Goal: Task Accomplishment & Management: Complete application form

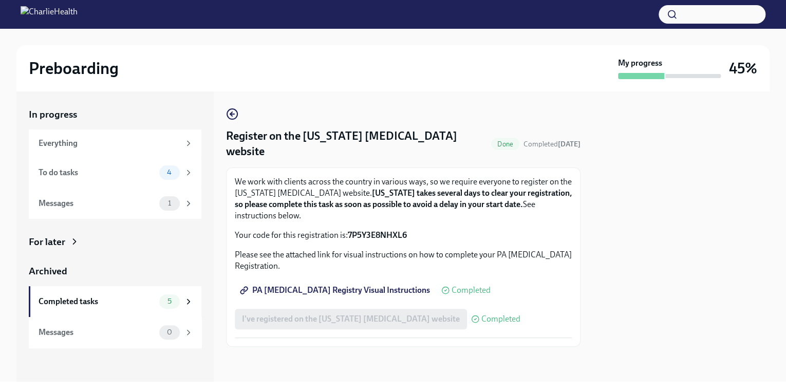
click at [335, 285] on span "PA [MEDICAL_DATA] Registry Visual Instructions" at bounding box center [336, 290] width 188 height 10
click at [152, 202] on div "Messages" at bounding box center [97, 203] width 117 height 11
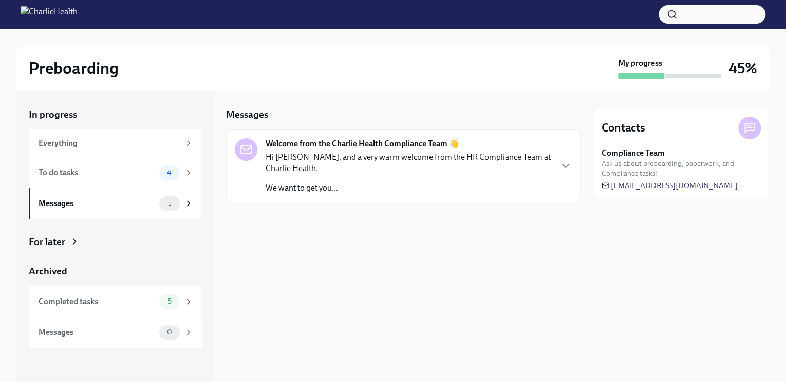
click at [311, 187] on p "We want to get you..." at bounding box center [407, 187] width 285 height 11
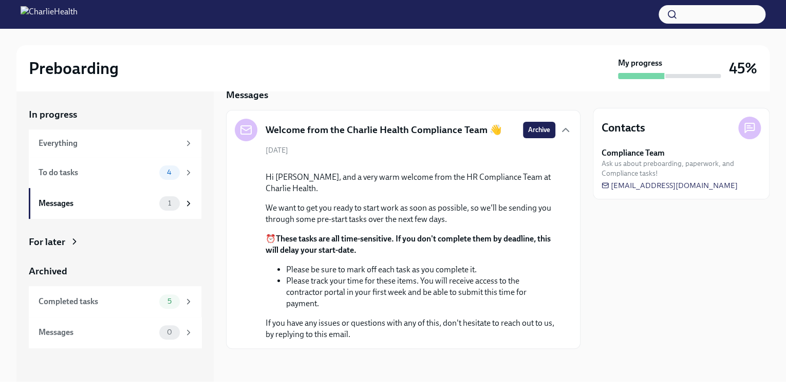
scroll to position [100, 0]
click at [92, 174] on div "To do tasks" at bounding box center [97, 172] width 117 height 11
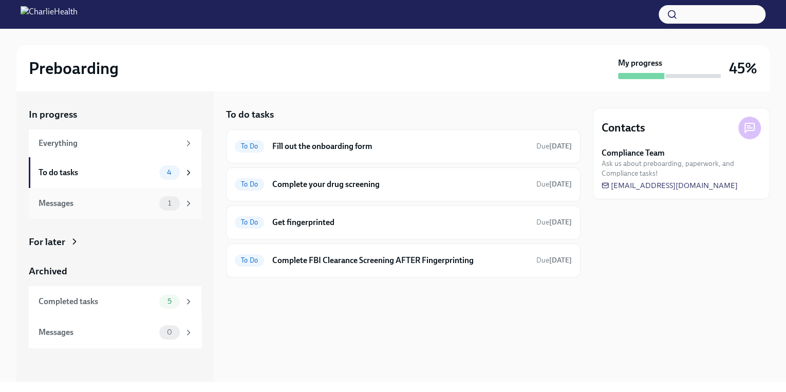
click at [102, 204] on div "Messages" at bounding box center [97, 203] width 117 height 11
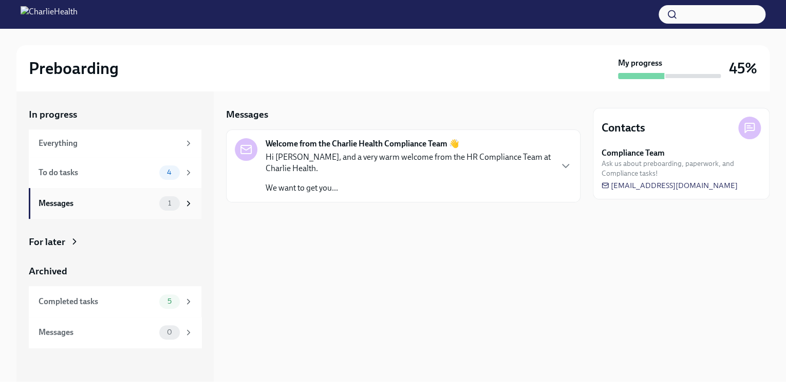
click at [147, 210] on div "Messages 1" at bounding box center [115, 203] width 173 height 31
click at [312, 175] on div "Hi [PERSON_NAME], and a very warm welcome from the HR Compliance Team at Charli…" at bounding box center [407, 172] width 285 height 42
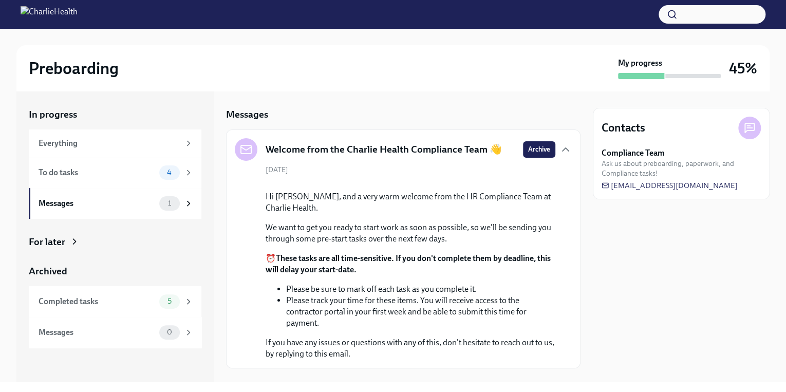
click at [534, 158] on div "Welcome from the Charlie Health Compliance Team 👋 Archive" at bounding box center [403, 149] width 337 height 23
click at [534, 152] on span "Archive" at bounding box center [539, 149] width 22 height 10
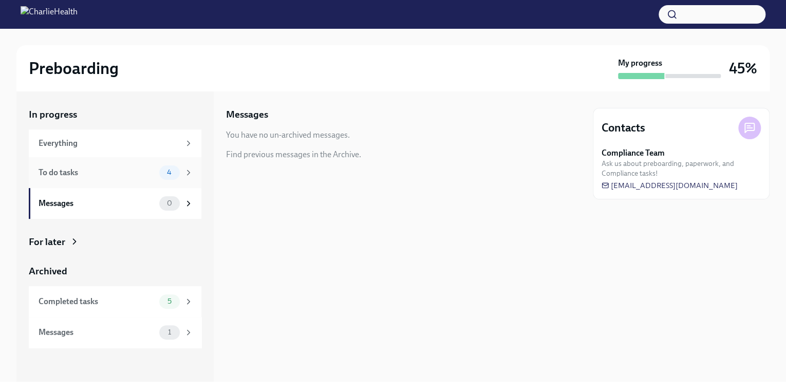
click at [179, 173] on div "4" at bounding box center [169, 172] width 21 height 14
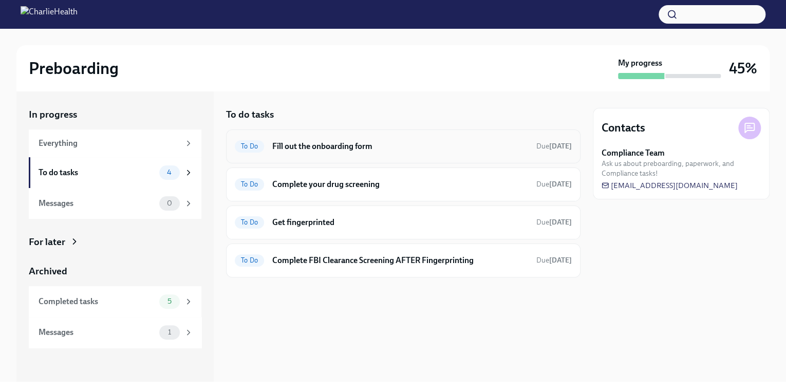
click at [341, 148] on h6 "Fill out the onboarding form" at bounding box center [400, 146] width 256 height 11
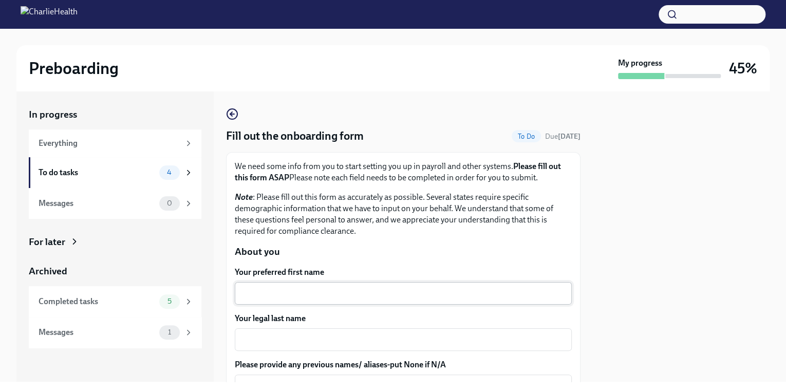
click at [268, 296] on textarea "Your preferred first name" at bounding box center [403, 293] width 324 height 12
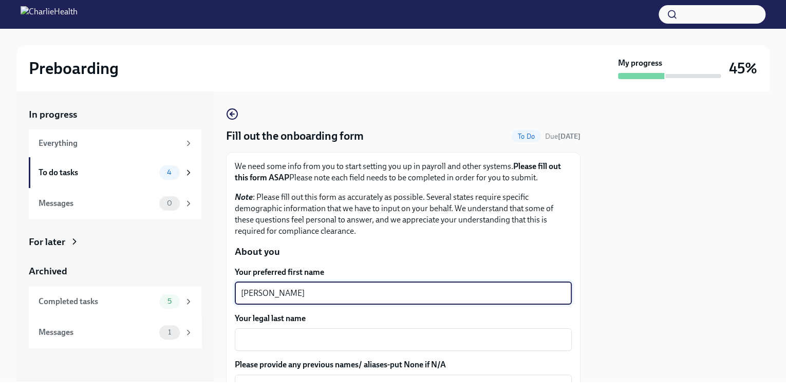
type textarea "[PERSON_NAME]"
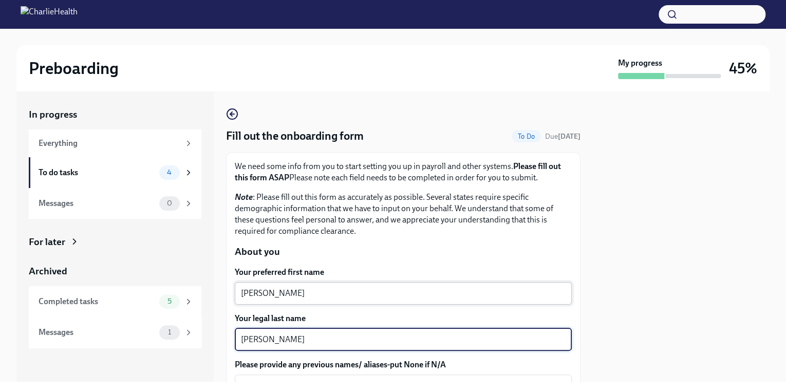
scroll to position [82, 0]
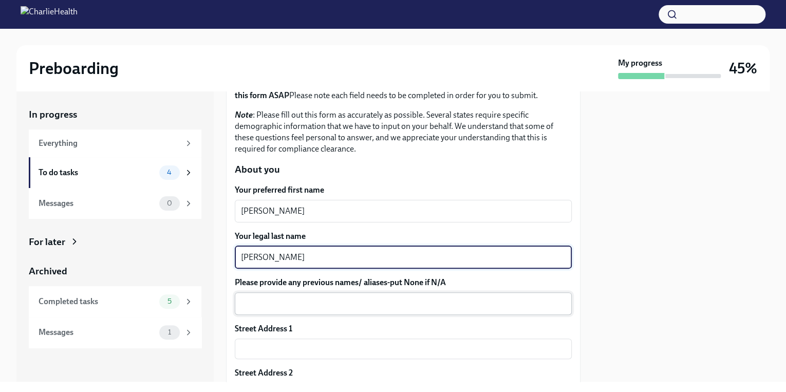
type textarea "[PERSON_NAME]"
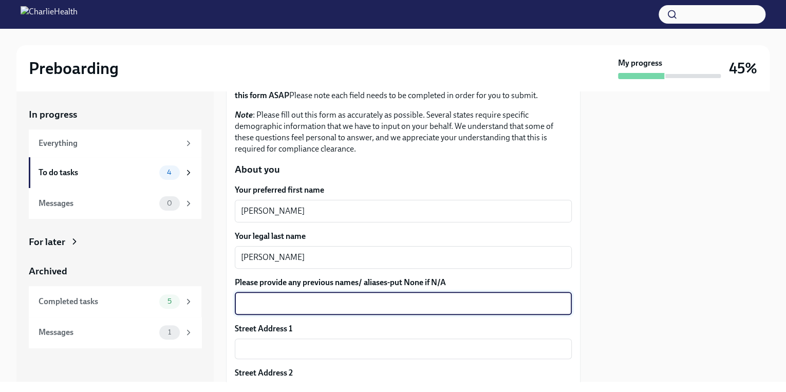
click at [269, 302] on textarea "Please provide any previous names/ aliases-put None if N/A" at bounding box center [403, 303] width 324 height 12
type textarea "N/A"
click at [288, 349] on input "text" at bounding box center [403, 348] width 337 height 21
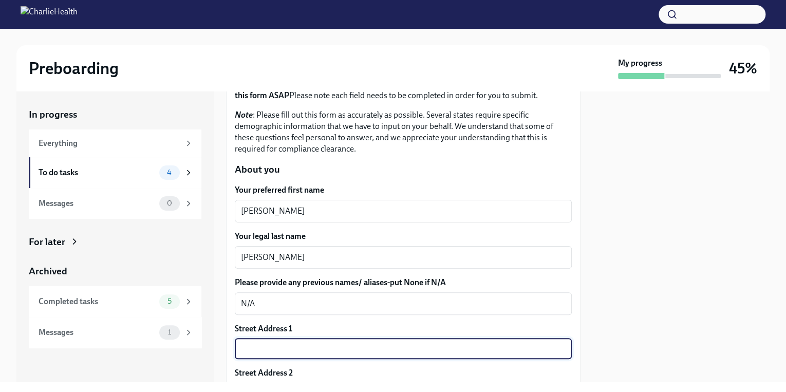
type input "1927 Meadow Edge Ln"
type input "77388"
type input "Spring"
type input "[US_STATE]"
type input "[GEOGRAPHIC_DATA]"
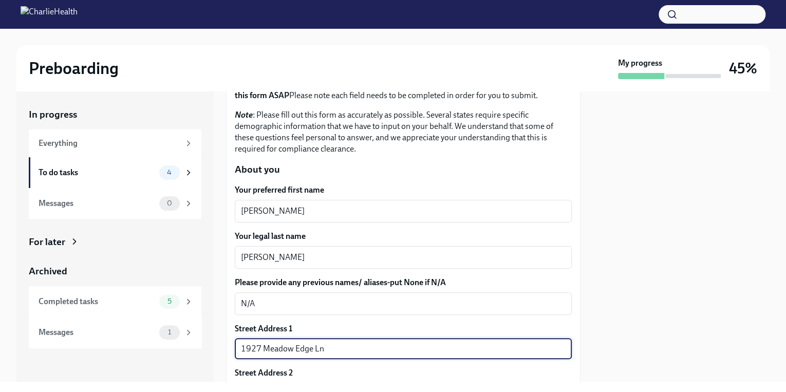
type input "2vBr-ghkD"
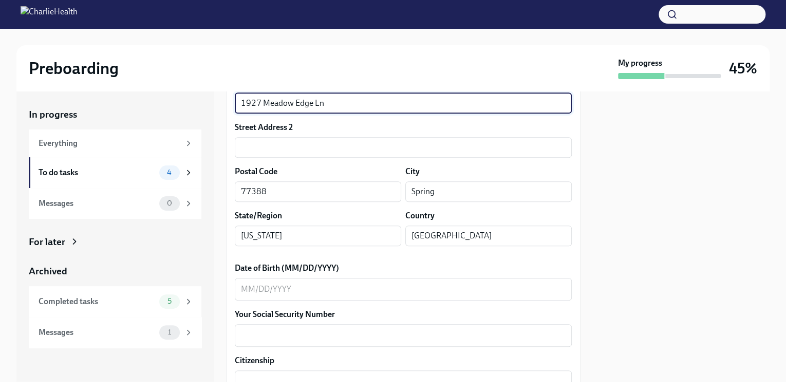
scroll to position [329, 0]
click at [303, 289] on textarea "Date of Birth (MM/DD/YYYY)" at bounding box center [403, 288] width 324 height 12
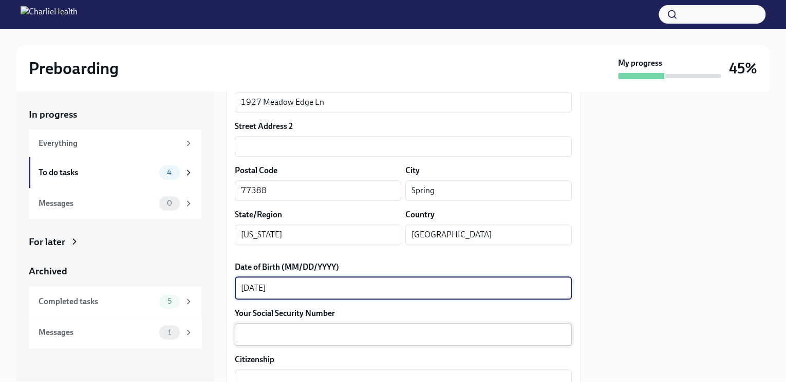
type textarea "[DATE]"
click at [308, 340] on textarea "Your Social Security Number" at bounding box center [403, 334] width 324 height 12
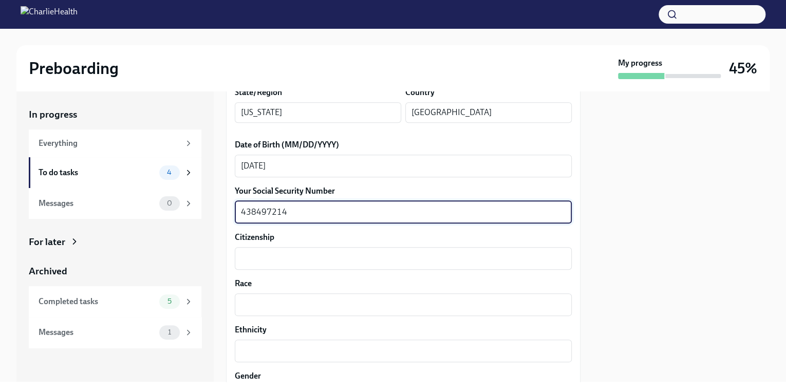
scroll to position [452, 0]
type textarea "438497214"
click at [300, 255] on textarea "Citizenship" at bounding box center [403, 257] width 324 height 12
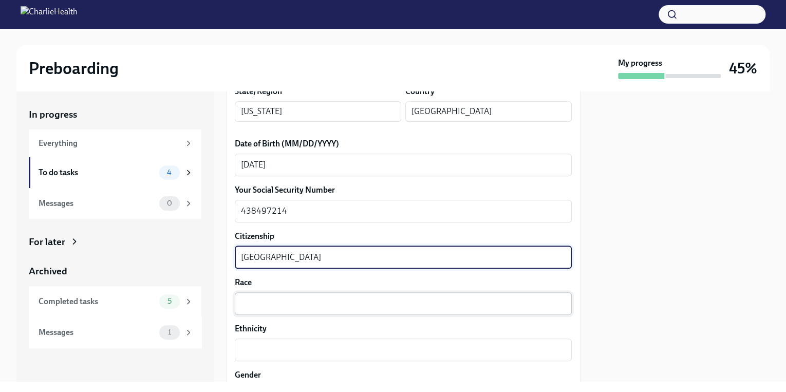
type textarea "[GEOGRAPHIC_DATA]"
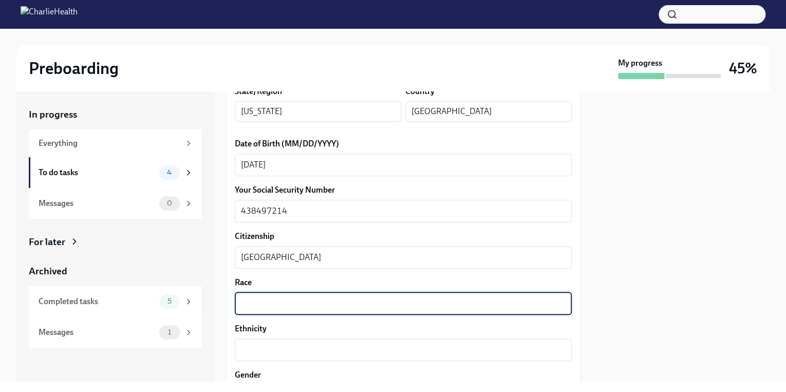
click at [310, 298] on textarea "Race" at bounding box center [403, 303] width 324 height 12
type textarea "Black"
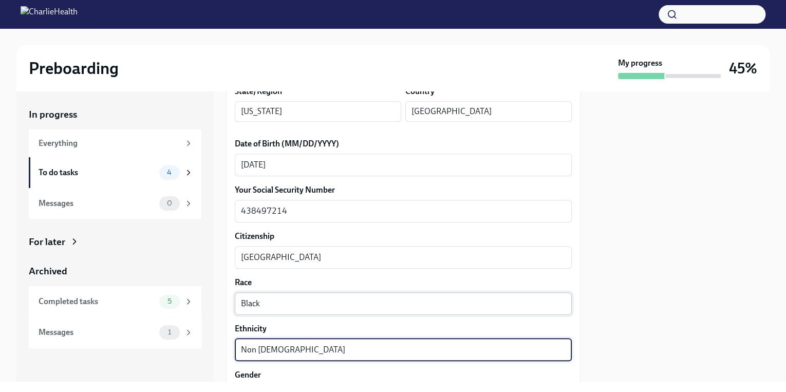
type textarea "Non [DEMOGRAPHIC_DATA]"
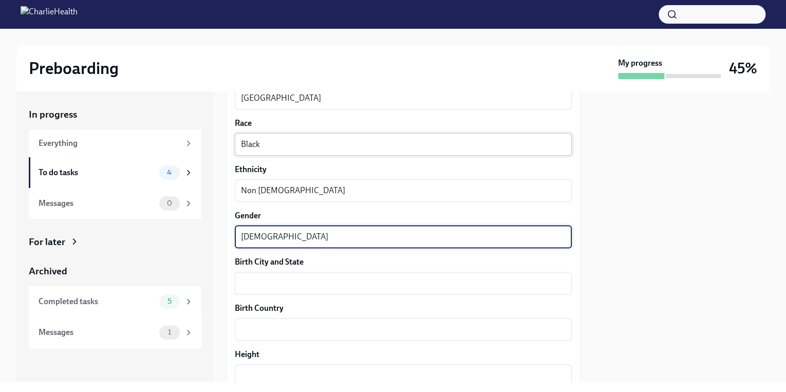
type textarea "[DEMOGRAPHIC_DATA]"
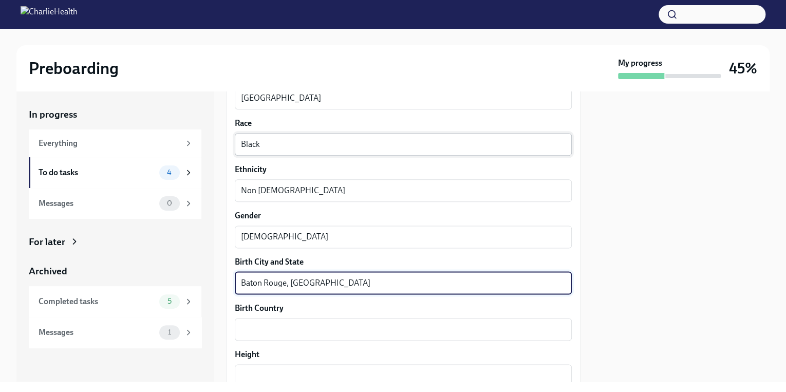
type textarea "Baton Rouge, [GEOGRAPHIC_DATA]"
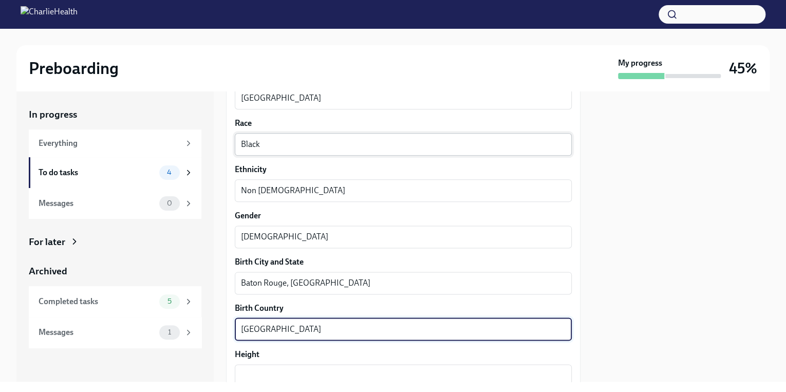
type textarea "[GEOGRAPHIC_DATA]"
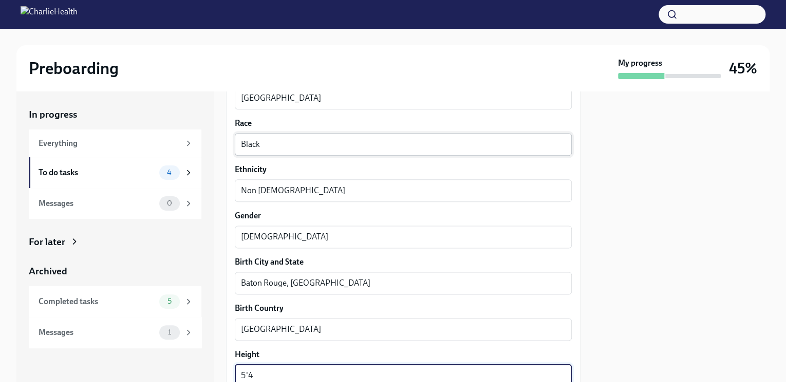
type textarea "5'4"
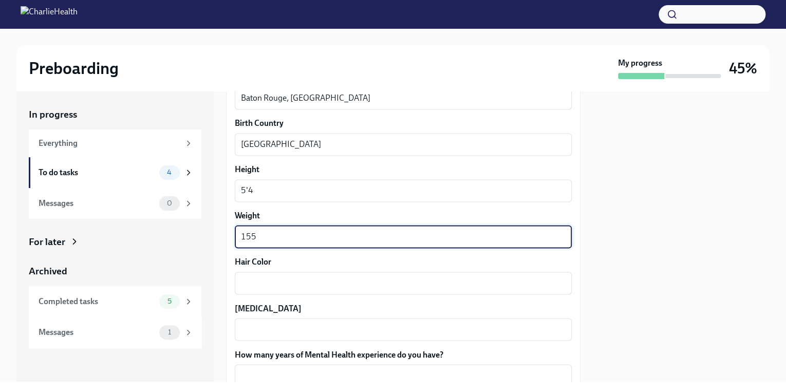
type textarea "155"
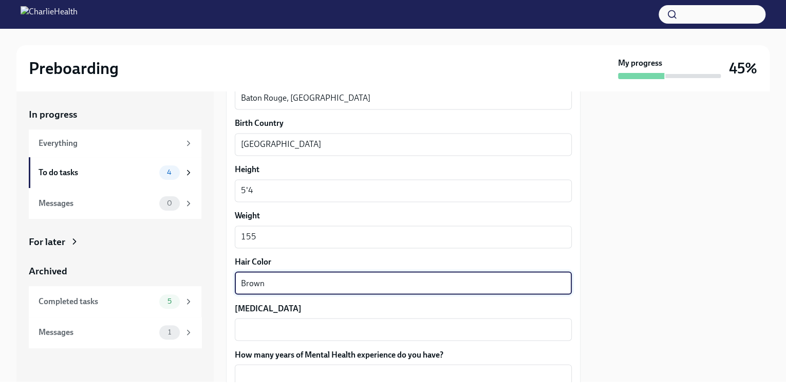
type textarea "Brown"
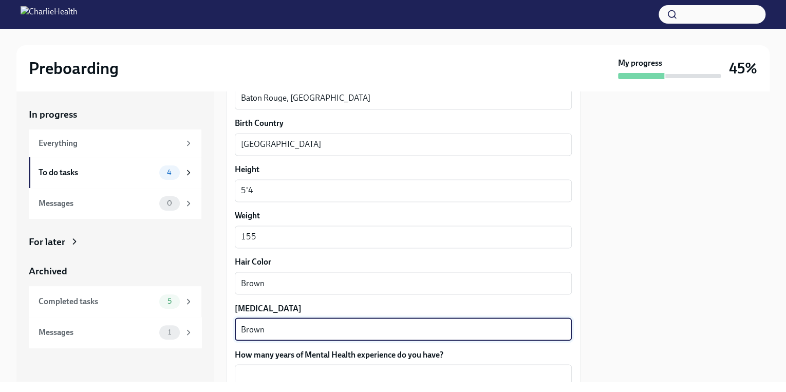
type textarea "Brown"
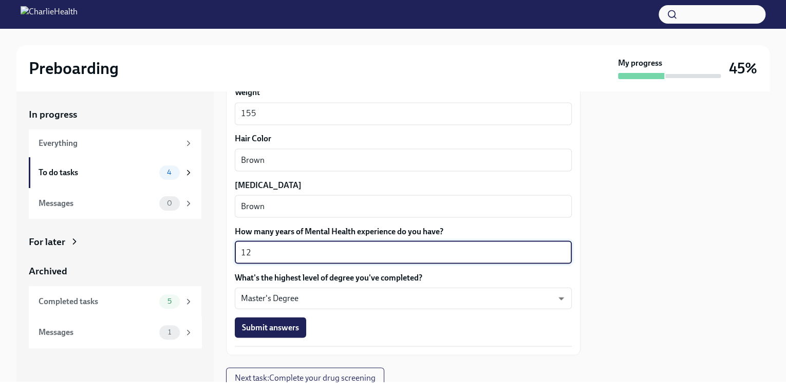
scroll to position [957, 0]
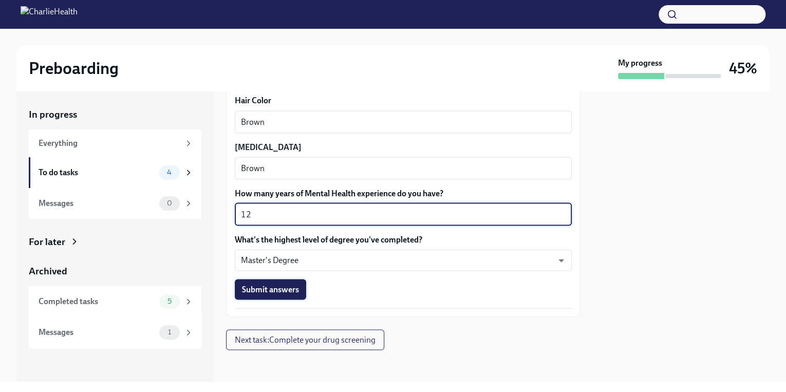
type textarea "12"
click at [293, 288] on span "Submit answers" at bounding box center [270, 289] width 57 height 10
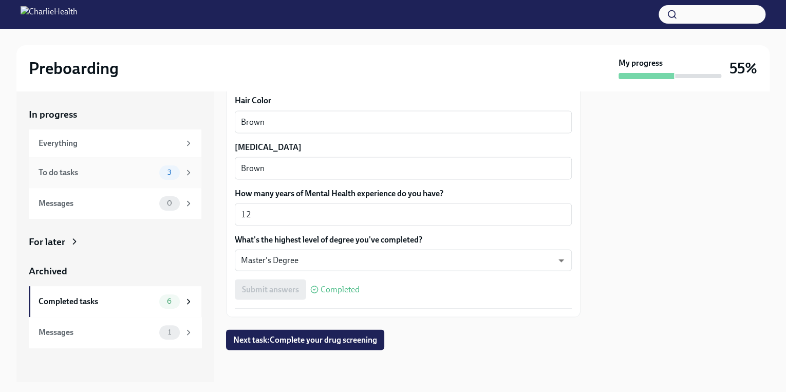
click at [169, 175] on span "3" at bounding box center [169, 172] width 16 height 8
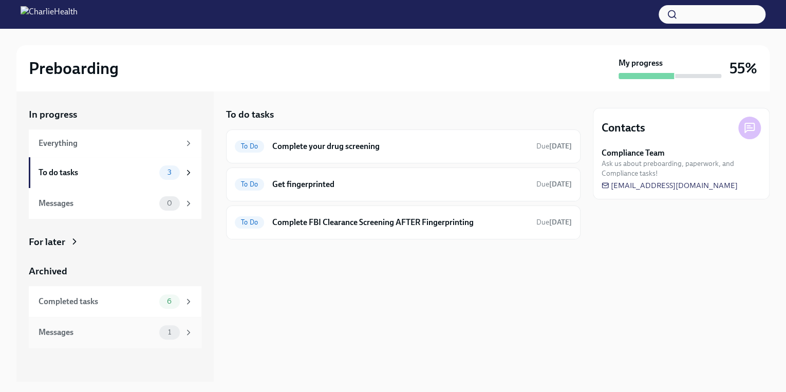
click at [176, 332] on span "1" at bounding box center [169, 332] width 15 height 8
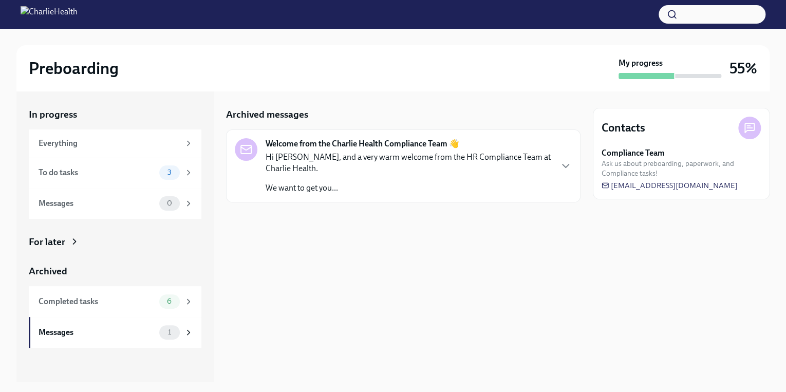
click at [555, 169] on div "Welcome from the Charlie Health Compliance Team 👋 Hi [PERSON_NAME], and a very …" at bounding box center [403, 165] width 337 height 55
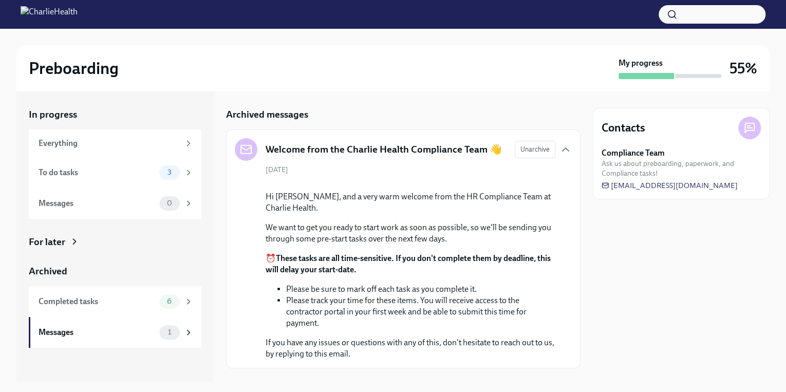
click at [486, 71] on div "Preboarding" at bounding box center [321, 68] width 585 height 21
click at [473, 108] on div "Archived messages" at bounding box center [403, 114] width 354 height 13
